Goal: Task Accomplishment & Management: Use online tool/utility

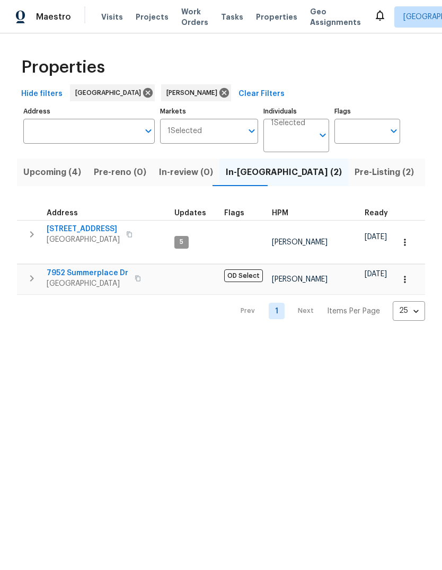
click at [51, 228] on span "9313 Edisto Way" at bounding box center [83, 229] width 73 height 11
click at [64, 279] on span "Citrus Heights, CA 95621" at bounding box center [88, 284] width 82 height 11
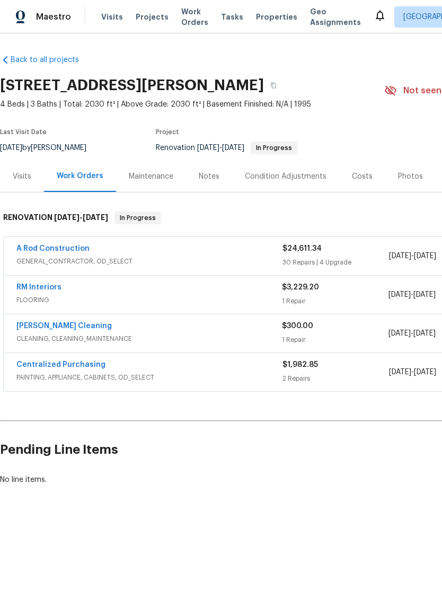
click at [208, 179] on div "Notes" at bounding box center [209, 176] width 21 height 11
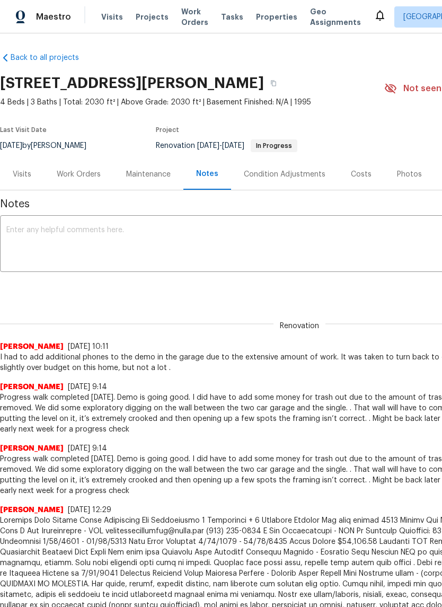
scroll to position [2, 0]
click at [31, 130] on span "Last Visit Date" at bounding box center [23, 130] width 47 height 6
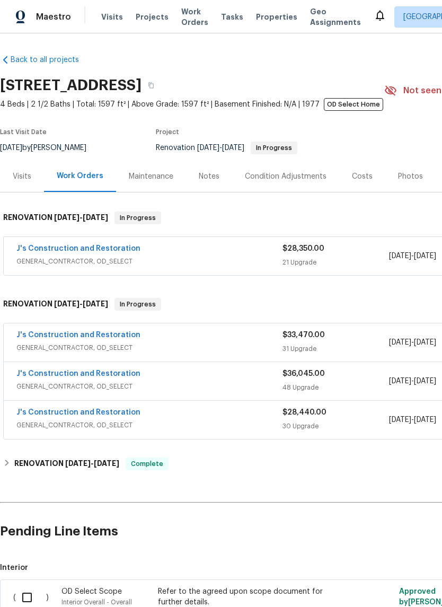
click at [201, 179] on div "Notes" at bounding box center [209, 176] width 21 height 11
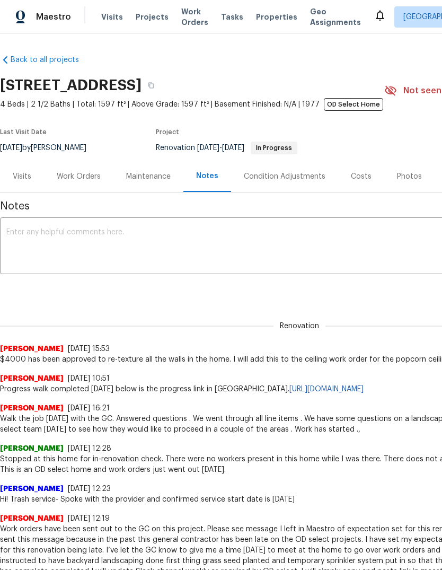
click at [45, 239] on textarea at bounding box center [299, 247] width 587 height 37
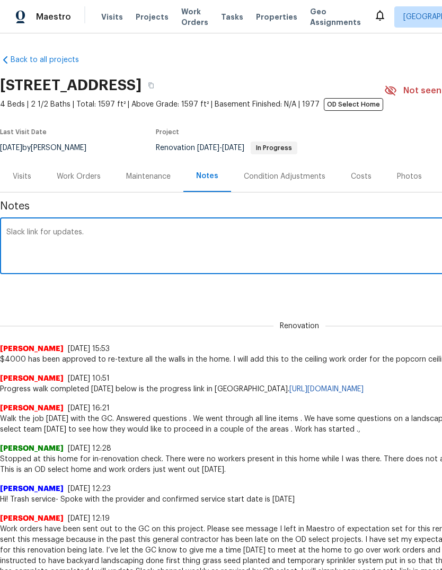
click at [127, 238] on textarea "Slack link for updates." at bounding box center [299, 247] width 587 height 37
paste textarea "https://opendoor.enterprise.slack.com/archives/C0993A6EQHG/p1759519822123569"
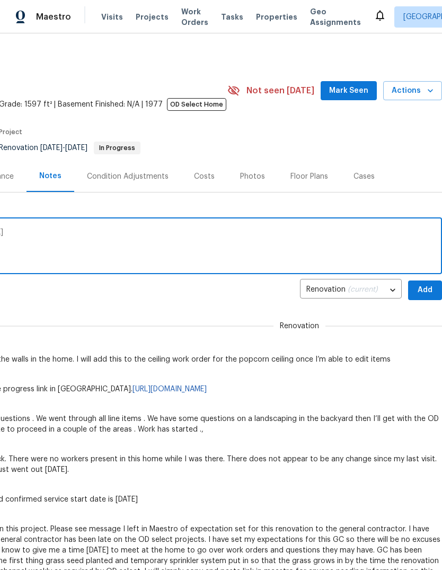
scroll to position [0, 157]
type textarea "Slack link for updates. https://opendoor.enterprise.slack.com/archives/C0993A6E…"
click at [424, 290] on span "Add" at bounding box center [425, 290] width 17 height 13
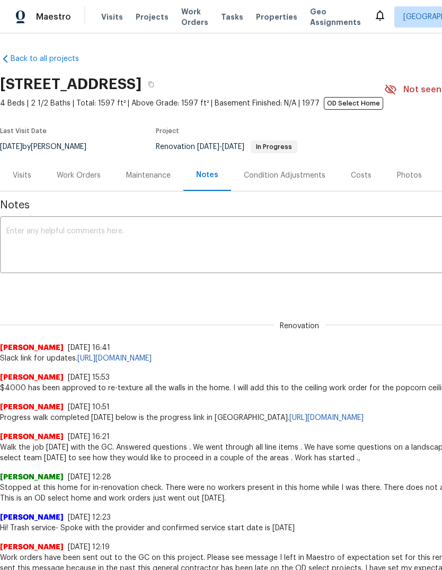
scroll to position [1, 0]
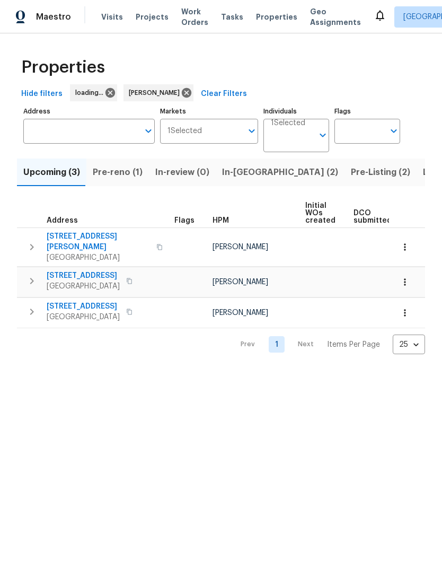
click at [351, 175] on span "Pre-Listing (2)" at bounding box center [380, 172] width 59 height 15
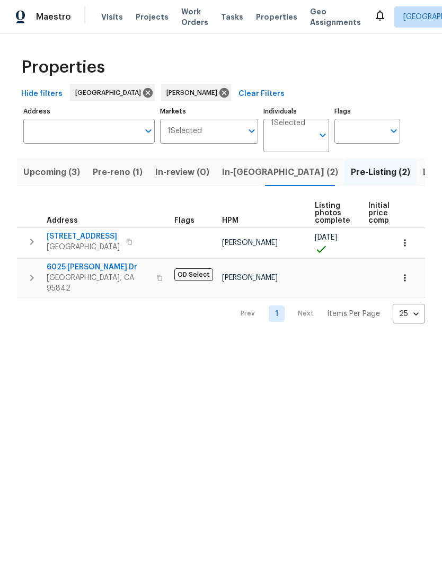
click at [62, 267] on span "6025 Brett Dr" at bounding box center [98, 267] width 103 height 11
click at [423, 168] on span "Listed (11)" at bounding box center [444, 172] width 42 height 15
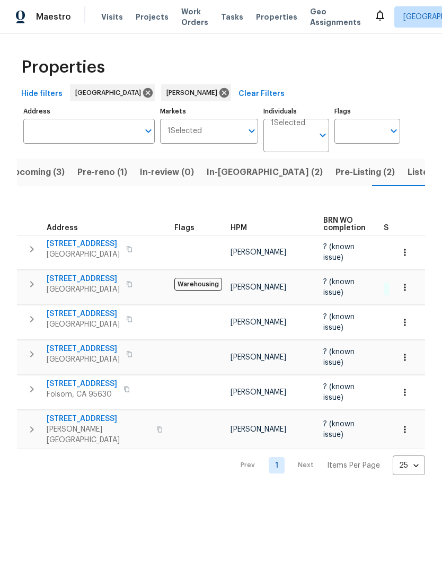
click at [56, 288] on span "Sacramento, CA 95823" at bounding box center [83, 289] width 73 height 11
click at [56, 425] on span "Davis, CA 95616" at bounding box center [98, 434] width 103 height 21
click at [63, 392] on span "Folsom, CA 95630" at bounding box center [82, 394] width 71 height 11
click at [408, 172] on span "Listed (11)" at bounding box center [429, 172] width 42 height 15
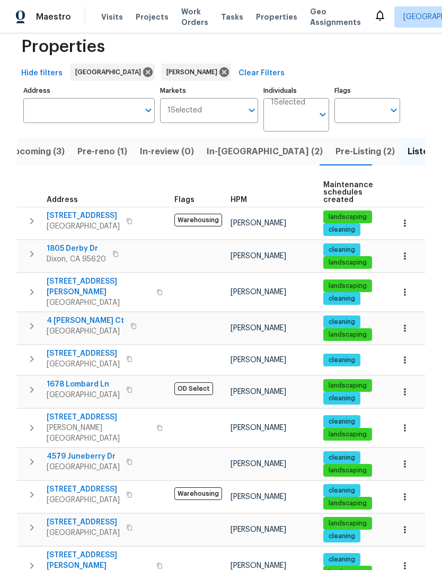
click at [109, 151] on span "Pre-reno (1)" at bounding box center [102, 151] width 50 height 15
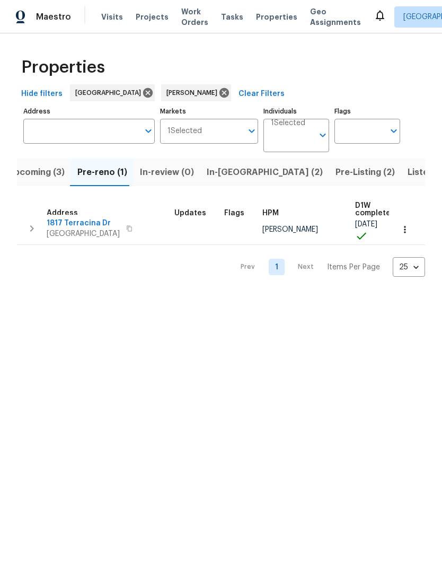
scroll to position [6, 0]
click at [45, 169] on span "Upcoming (3)" at bounding box center [36, 172] width 57 height 15
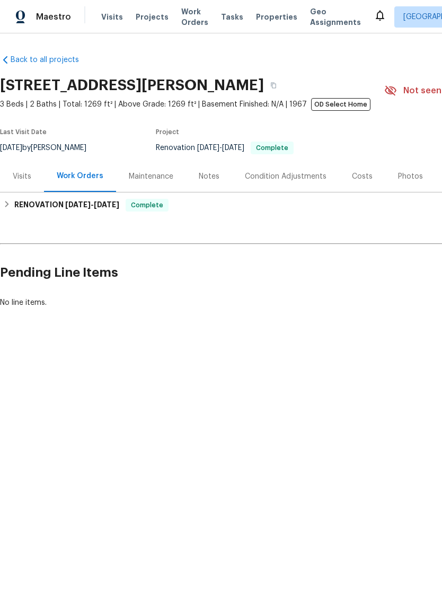
click at [200, 173] on div "Notes" at bounding box center [209, 176] width 21 height 11
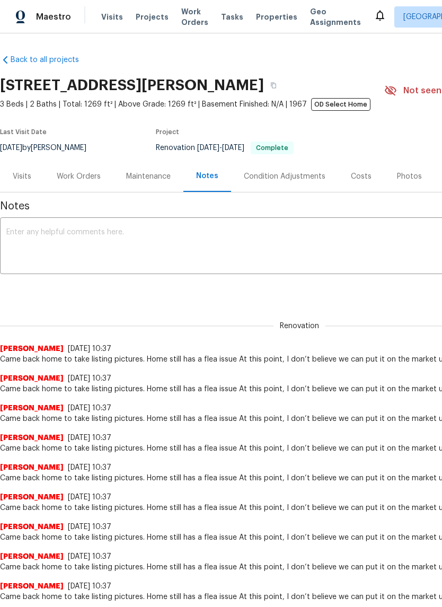
click at [30, 245] on textarea at bounding box center [299, 247] width 587 height 37
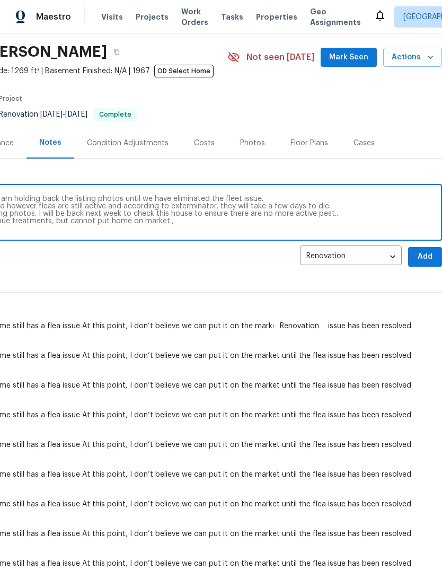
scroll to position [34, 157]
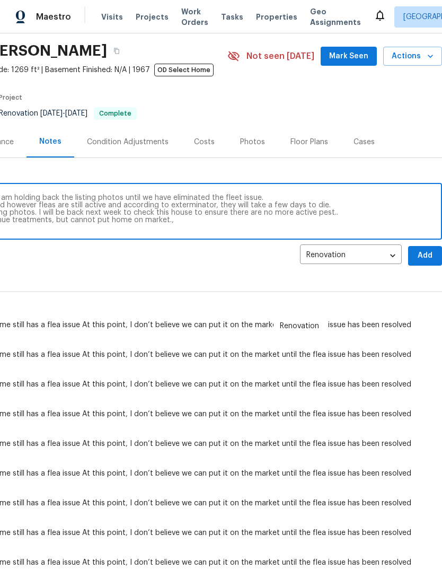
type textarea "Due to the continuing pest issue of fleas, I am holding back the listing photos…"
click at [424, 259] on span "Add" at bounding box center [425, 255] width 17 height 13
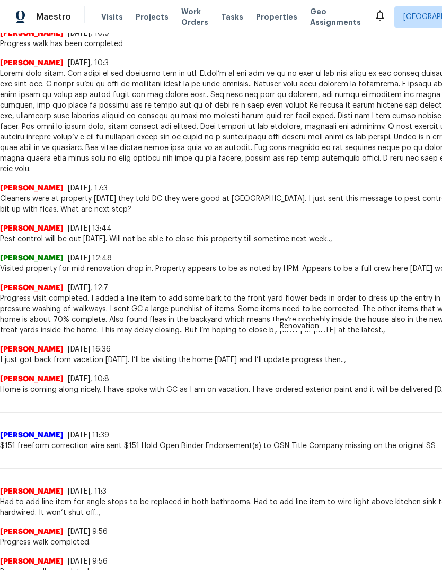
scroll to position [944, 0]
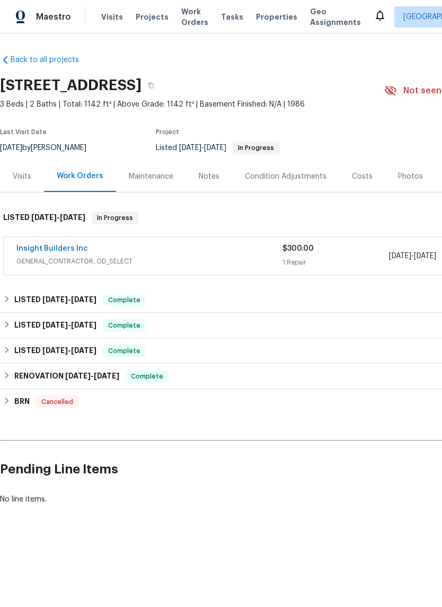
click at [42, 252] on link "Insight Builders Inc" at bounding box center [52, 248] width 72 height 7
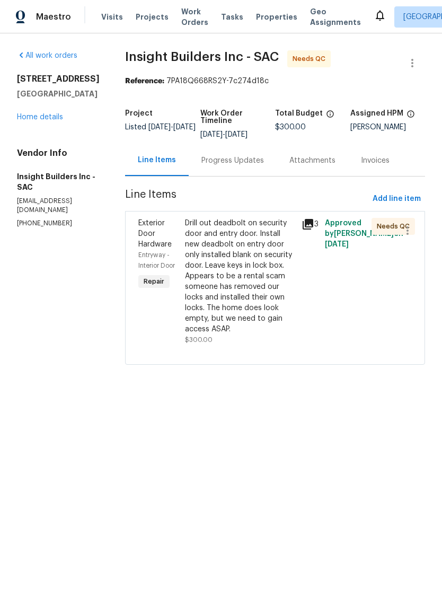
click at [244, 283] on div "Drill out deadbolt on security door and entry door. Install new deadbolt on ent…" at bounding box center [240, 276] width 110 height 117
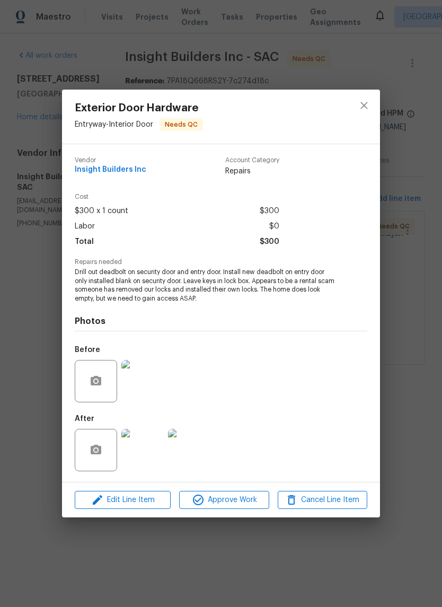
click at [128, 453] on img at bounding box center [142, 450] width 42 height 42
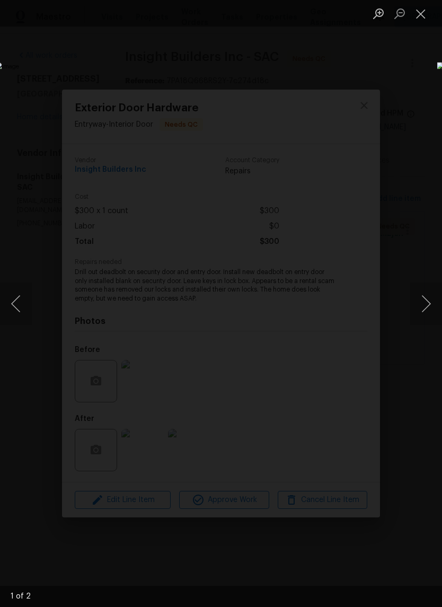
click at [428, 311] on button "Next image" at bounding box center [427, 304] width 32 height 42
click at [425, 306] on button "Next image" at bounding box center [427, 304] width 32 height 42
click at [419, 15] on button "Close lightbox" at bounding box center [421, 13] width 21 height 19
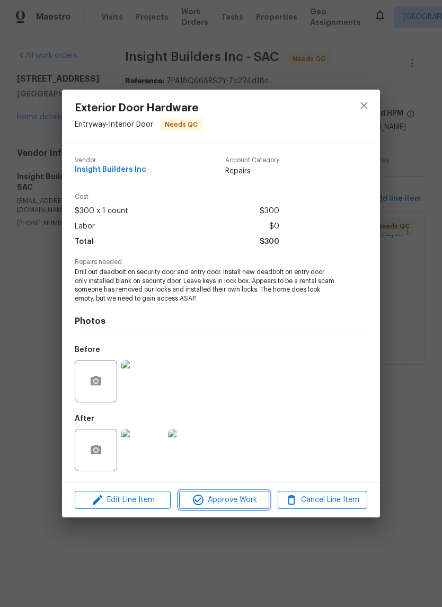
click at [249, 506] on span "Approve Work" at bounding box center [223, 500] width 83 height 13
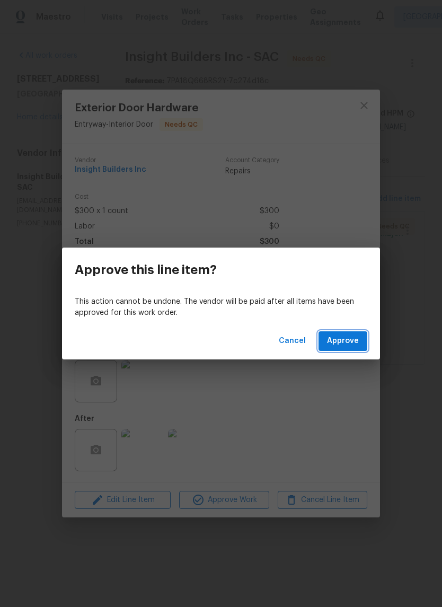
click at [351, 340] on span "Approve" at bounding box center [343, 341] width 32 height 13
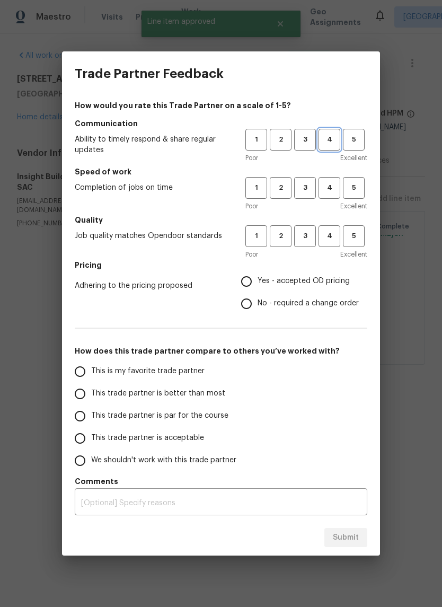
click at [326, 139] on span "4" at bounding box center [330, 140] width 20 height 12
click at [329, 194] on button "4" at bounding box center [330, 188] width 22 height 22
click at [327, 237] on span "4" at bounding box center [330, 236] width 20 height 12
click at [239, 285] on input "Yes - accepted OD pricing" at bounding box center [247, 282] width 22 height 22
radio input "true"
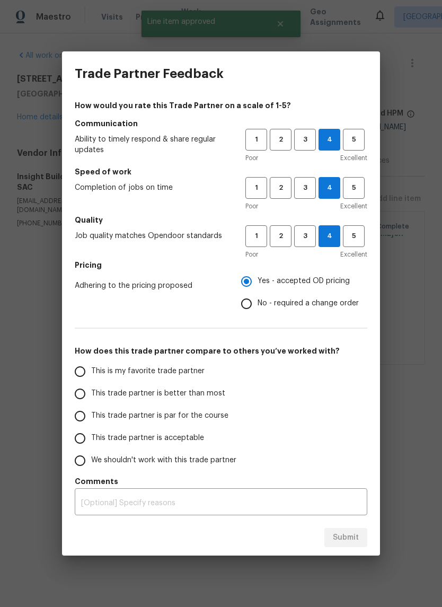
click at [71, 397] on input "This trade partner is better than most" at bounding box center [80, 394] width 22 height 22
click at [354, 538] on span "Submit" at bounding box center [346, 538] width 26 height 13
radio input "true"
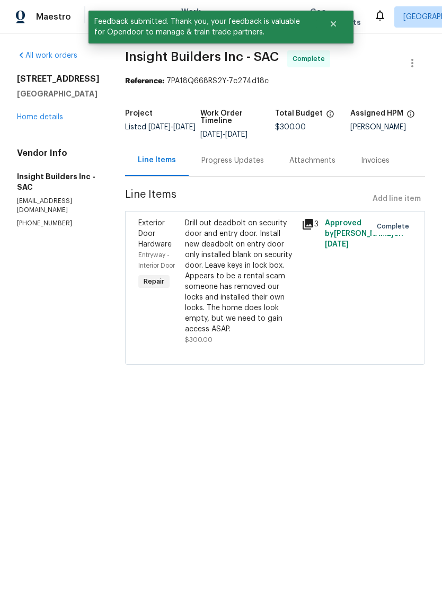
click at [54, 118] on link "Home details" at bounding box center [40, 117] width 46 height 7
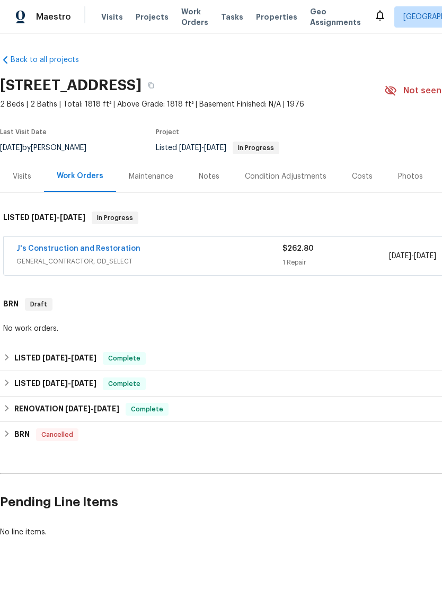
click at [50, 258] on span "GENERAL_CONTRACTOR, OD_SELECT" at bounding box center [149, 261] width 266 height 11
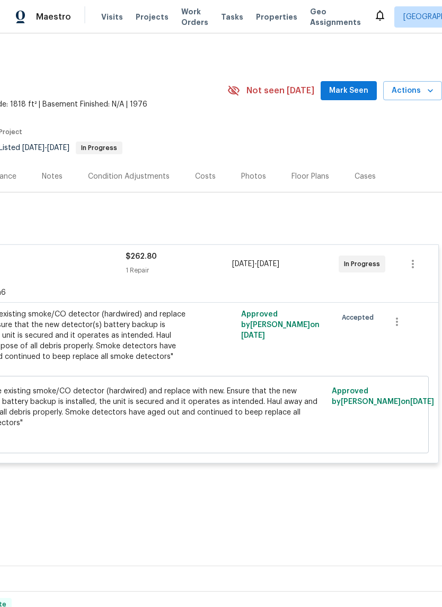
scroll to position [0, 157]
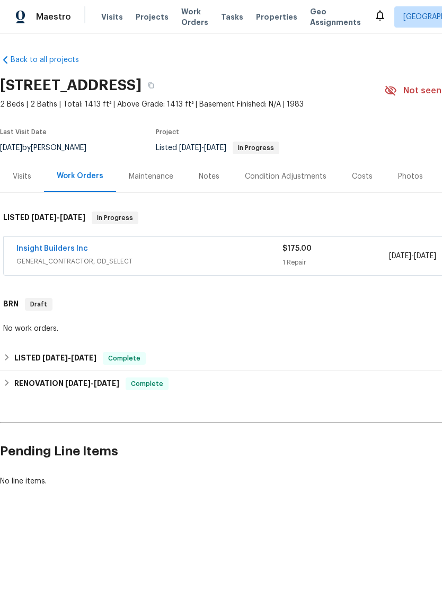
click at [46, 260] on span "GENERAL_CONTRACTOR, OD_SELECT" at bounding box center [149, 261] width 266 height 11
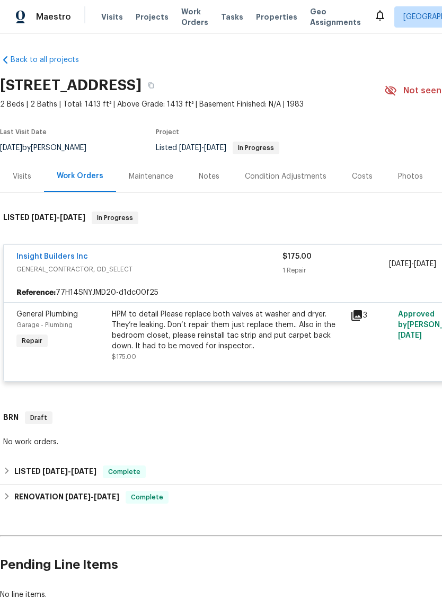
click at [150, 336] on div "HPM to detail Please replace both valves at washer and dryer. They’re leaking. …" at bounding box center [228, 330] width 232 height 42
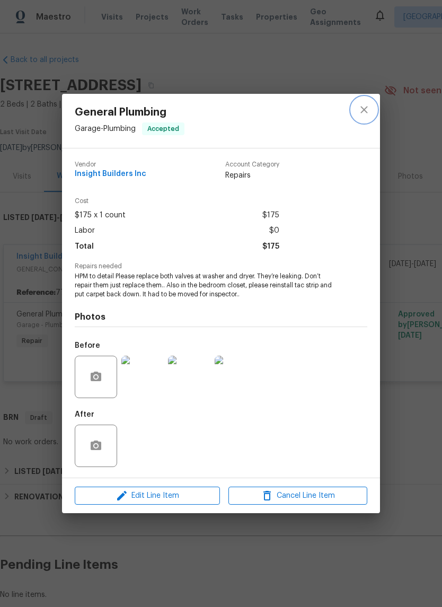
click at [364, 105] on icon "close" at bounding box center [364, 109] width 13 height 13
